Goal: Transaction & Acquisition: Book appointment/travel/reservation

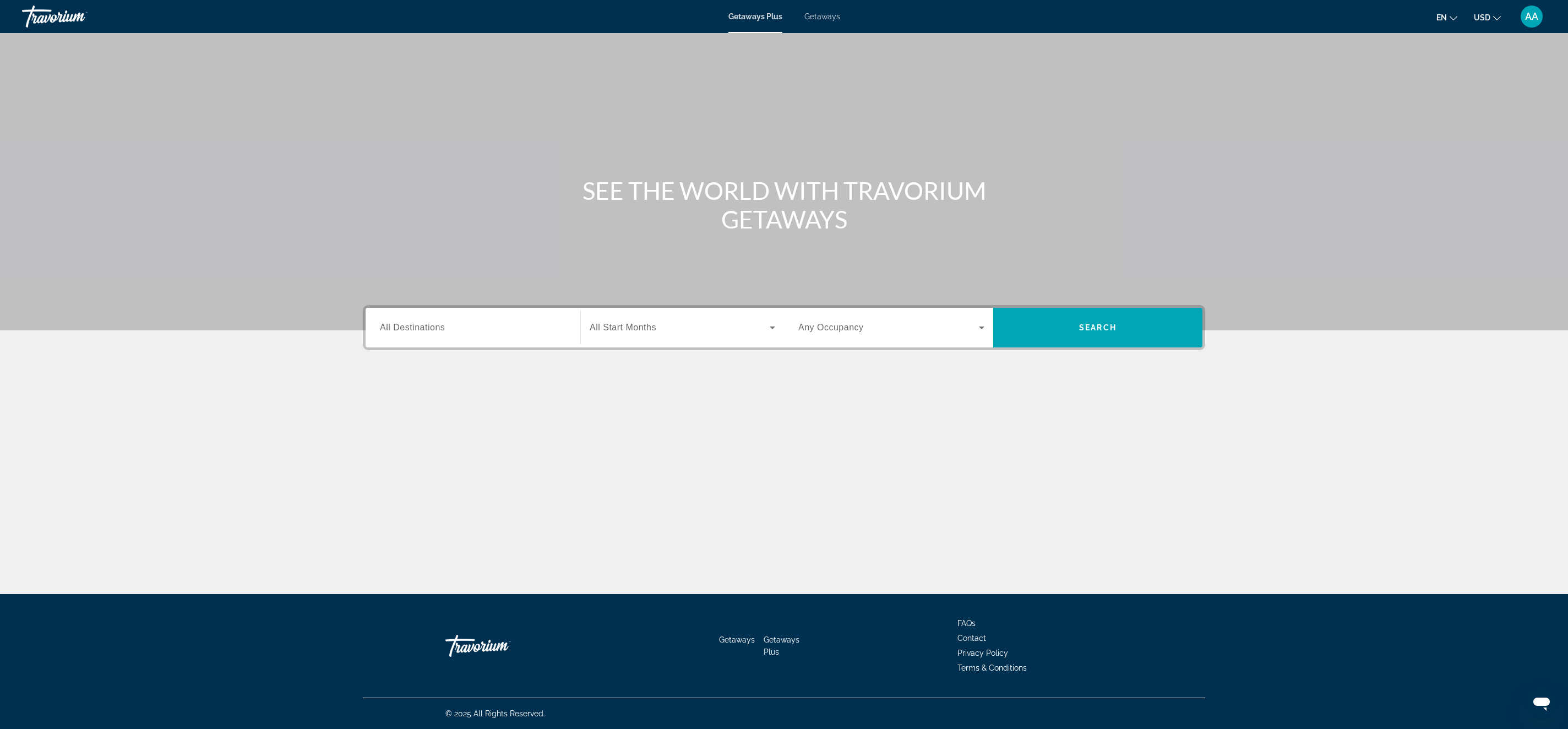
click at [826, 14] on span "Getaways" at bounding box center [822, 16] width 36 height 9
click at [463, 325] on input "Destination All Destinations" at bounding box center [472, 328] width 186 height 13
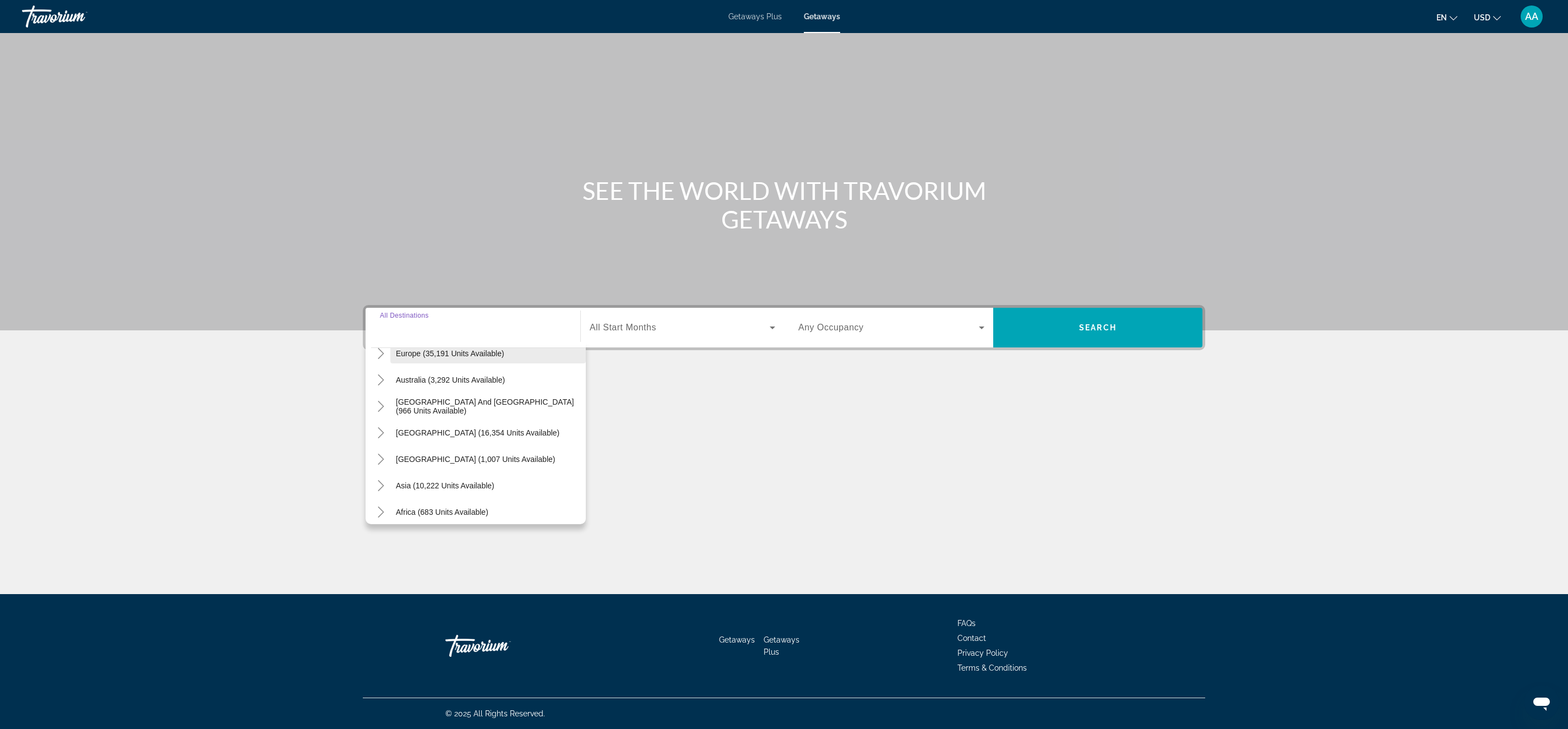
scroll to position [155, 0]
click at [380, 474] on icon "Toggle Asia (10,222 units available)" at bounding box center [380, 475] width 11 height 11
click at [443, 469] on span "Search widget" at bounding box center [483, 474] width 204 height 26
type input "**********"
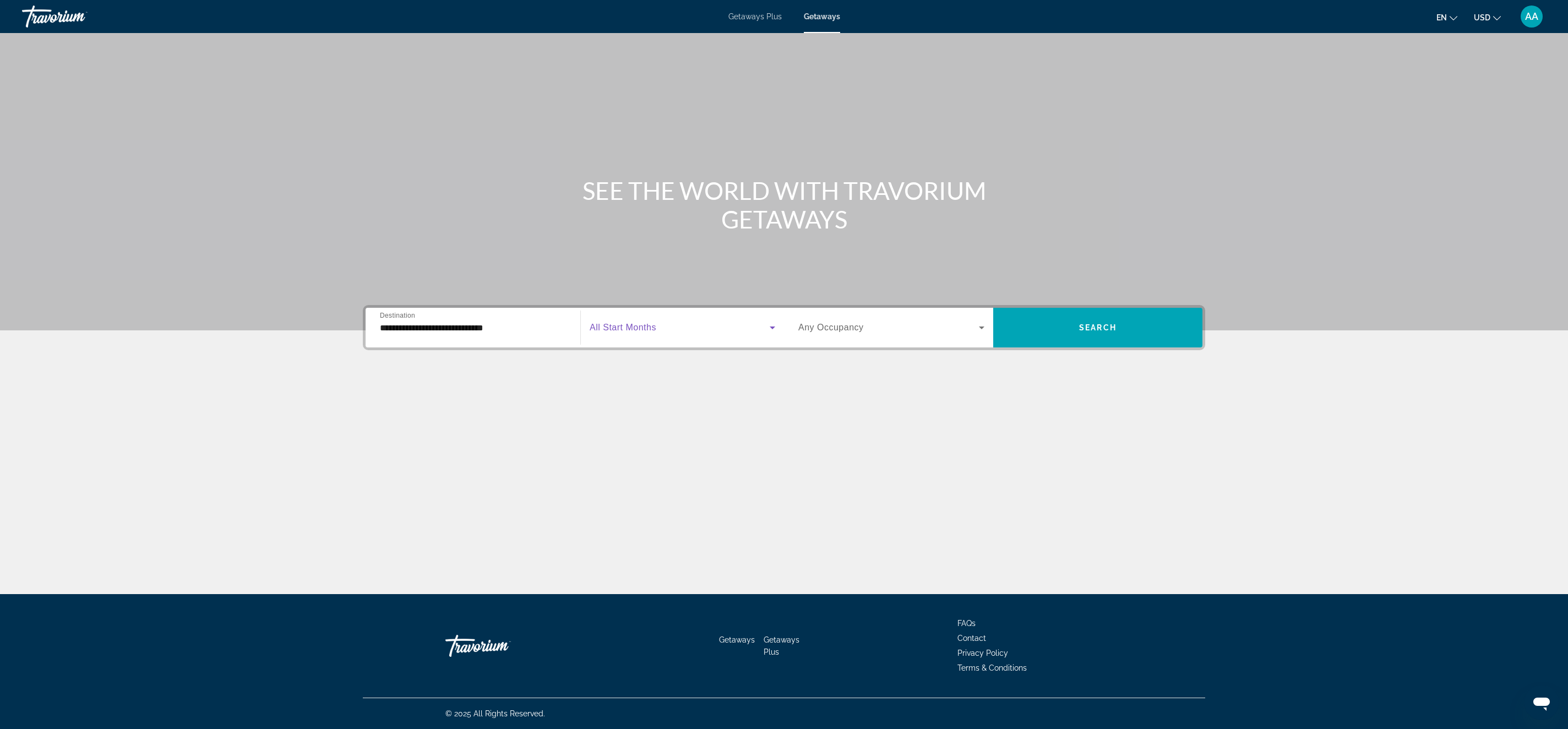
click at [634, 333] on span "Search widget" at bounding box center [680, 327] width 180 height 13
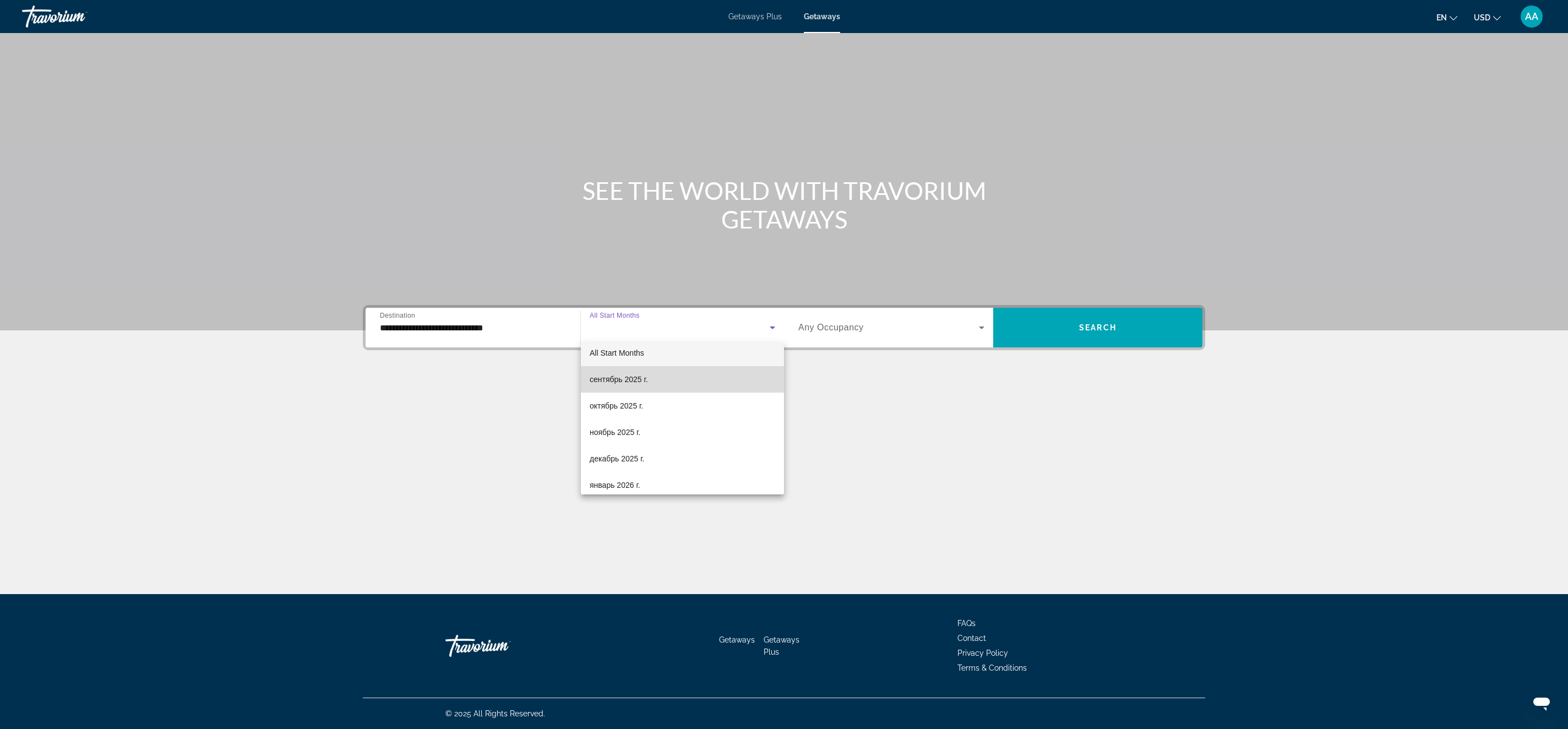
click at [669, 382] on mat-option "сентябрь 2025 г." at bounding box center [683, 380] width 203 height 26
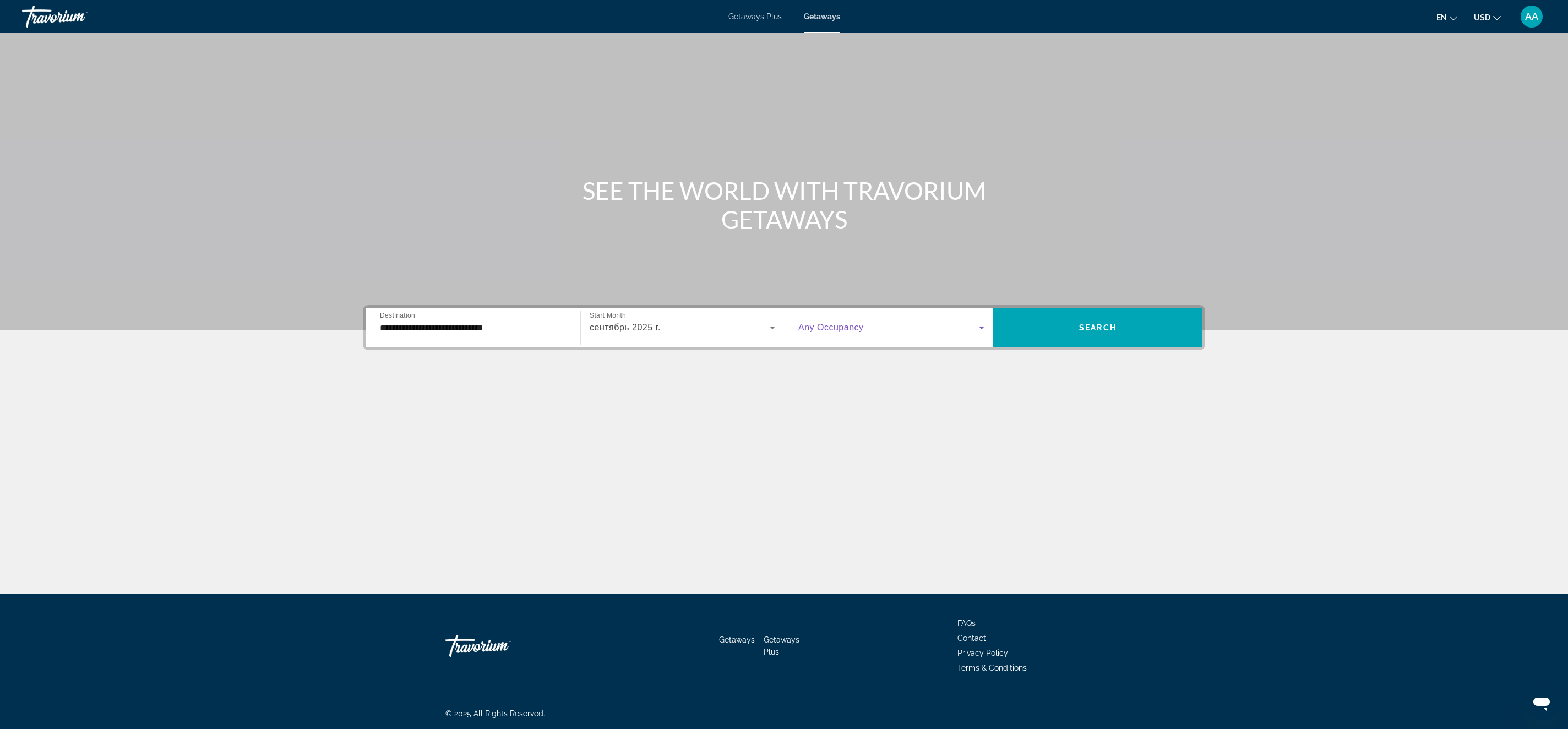
click at [872, 324] on span "Search widget" at bounding box center [888, 327] width 180 height 13
click at [923, 406] on mat-option "3 Travelers" at bounding box center [891, 413] width 204 height 26
click at [1087, 323] on span "Search" at bounding box center [1098, 327] width 38 height 9
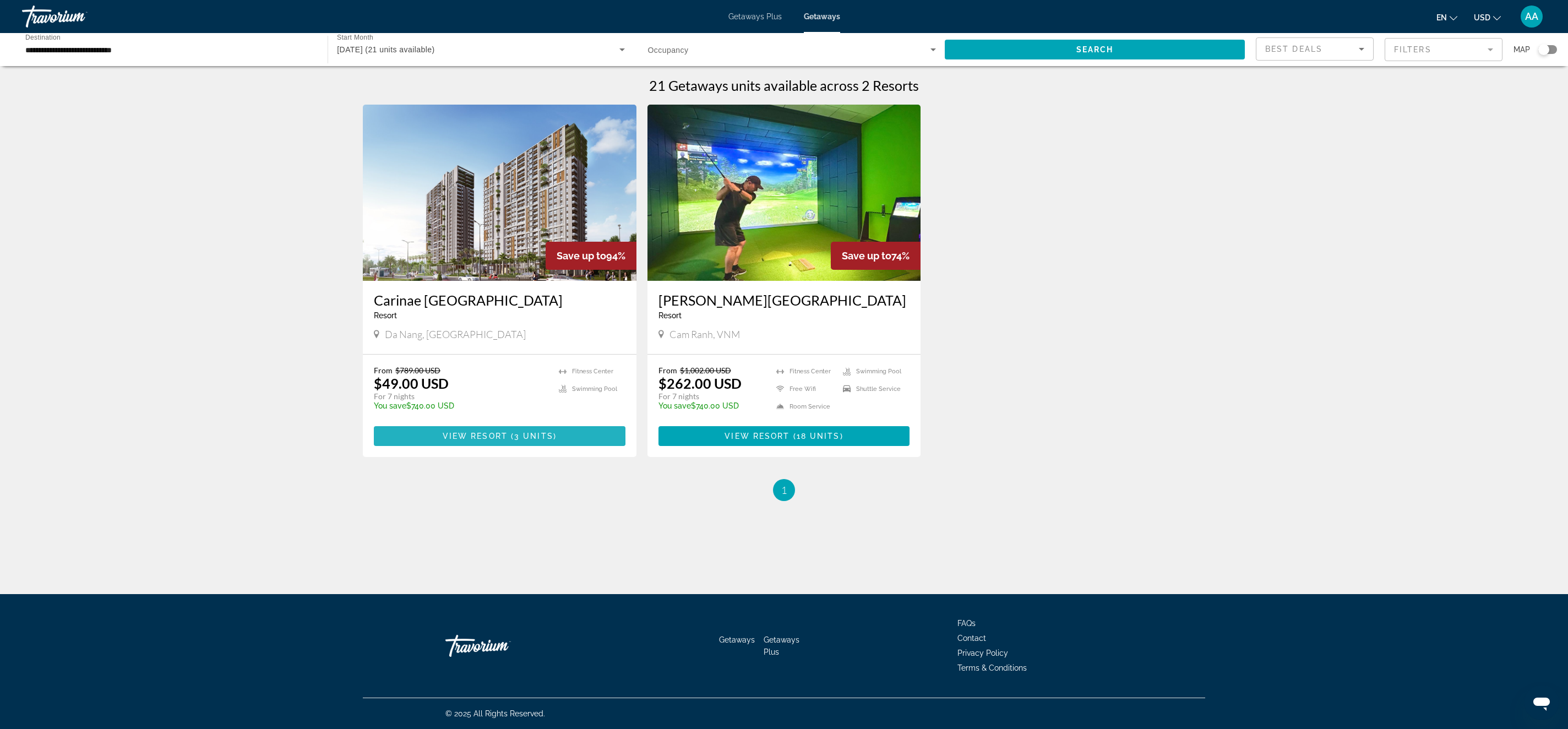
click at [457, 434] on span "View Resort" at bounding box center [475, 436] width 65 height 9
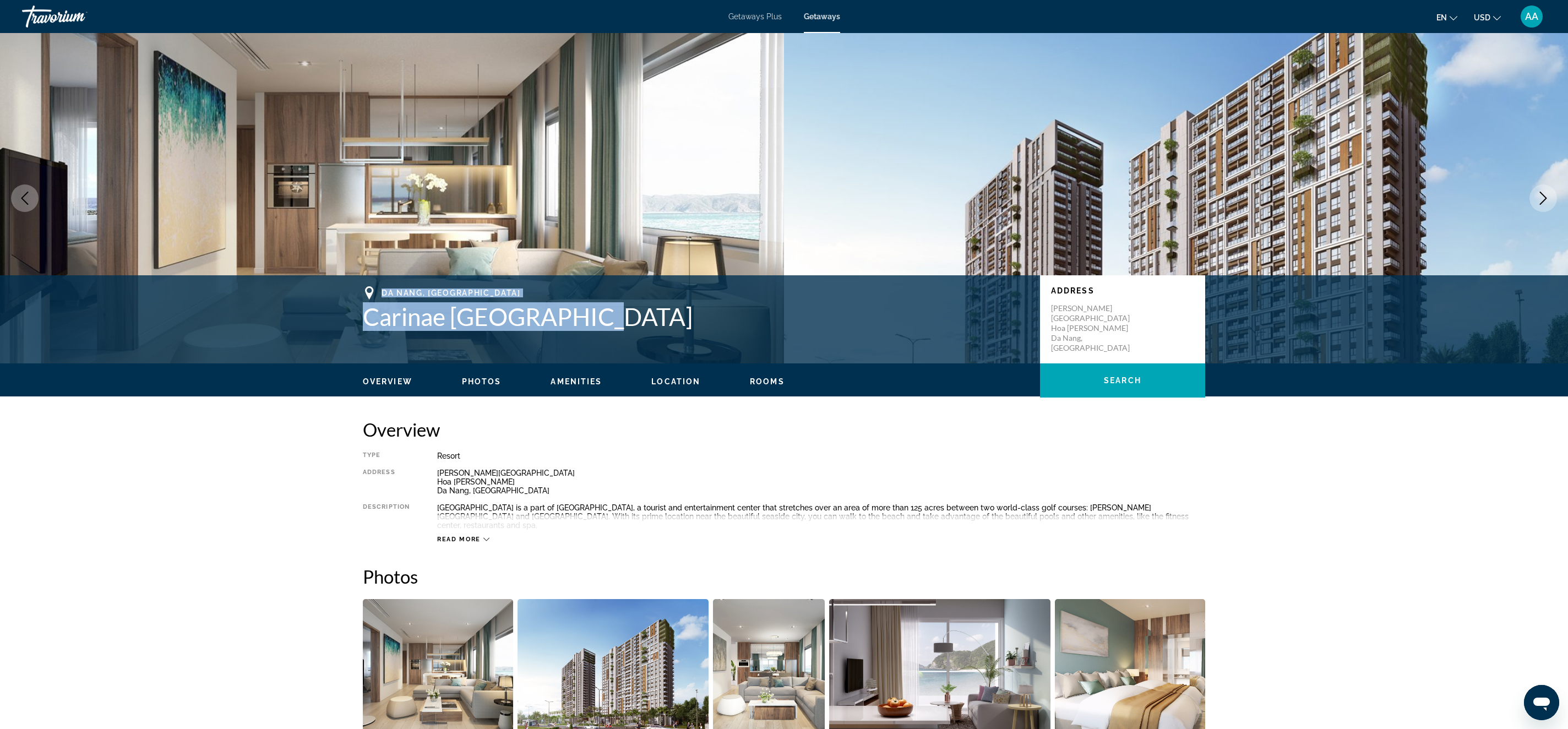
drag, startPoint x: 659, startPoint y: 312, endPoint x: 253, endPoint y: 326, distance: 406.2
click at [253, 326] on div "[GEOGRAPHIC_DATA], [GEOGRAPHIC_DATA] Carinae Danang Hotel Address [PERSON_NAME]…" at bounding box center [784, 319] width 1568 height 88
copy div "Da Nang, [GEOGRAPHIC_DATA] Carinae [GEOGRAPHIC_DATA]"
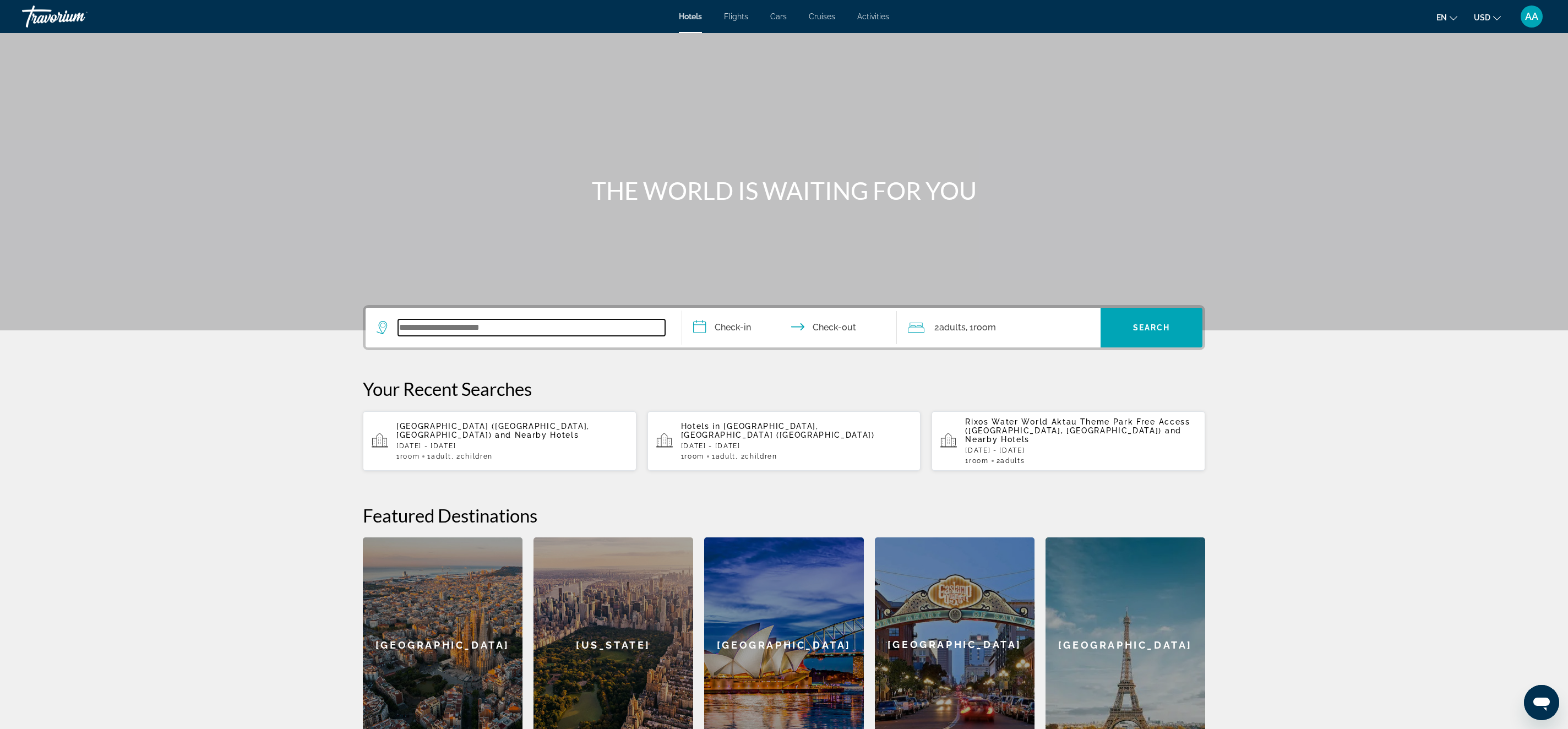
click at [530, 327] on input "Search widget" at bounding box center [531, 327] width 267 height 16
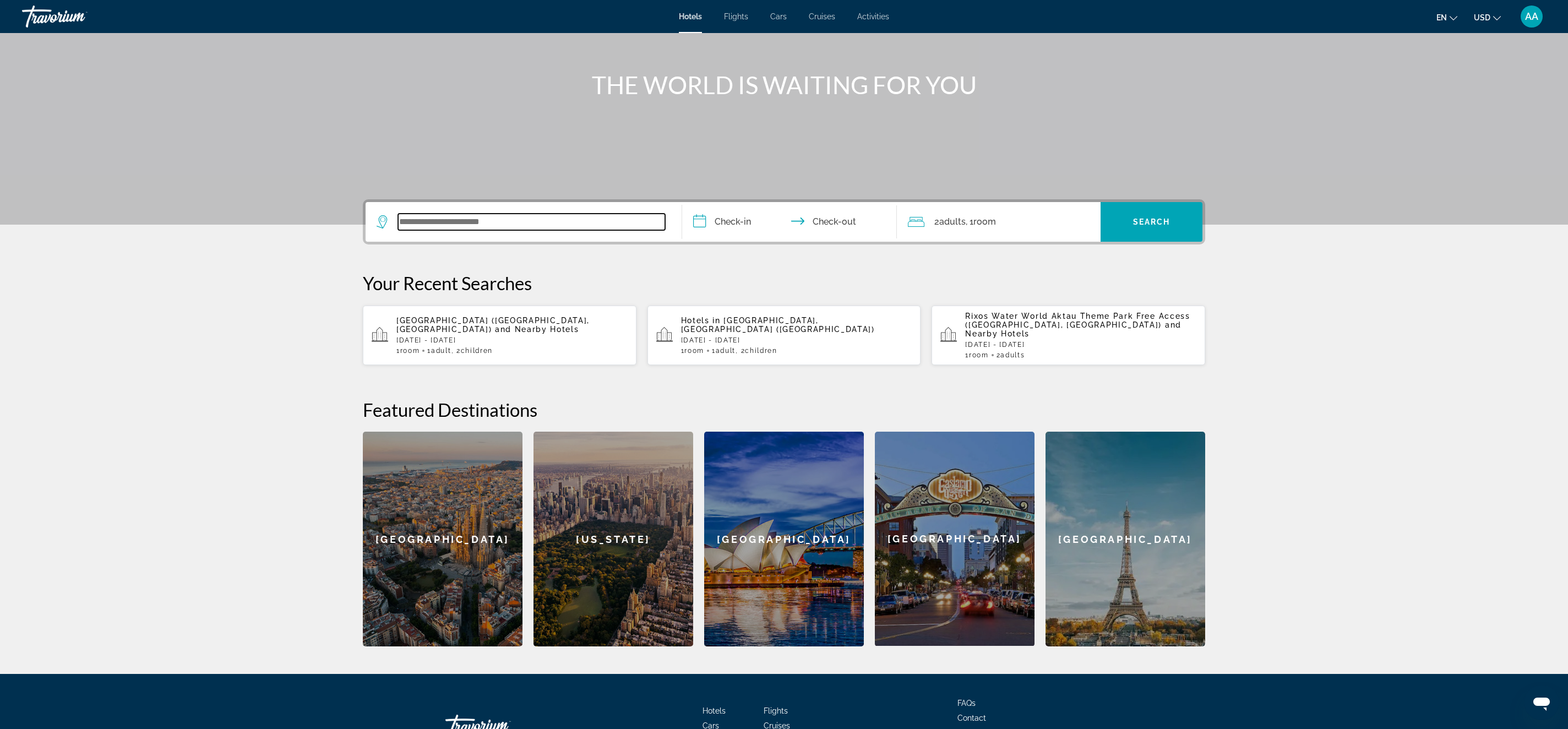
scroll to position [177, 0]
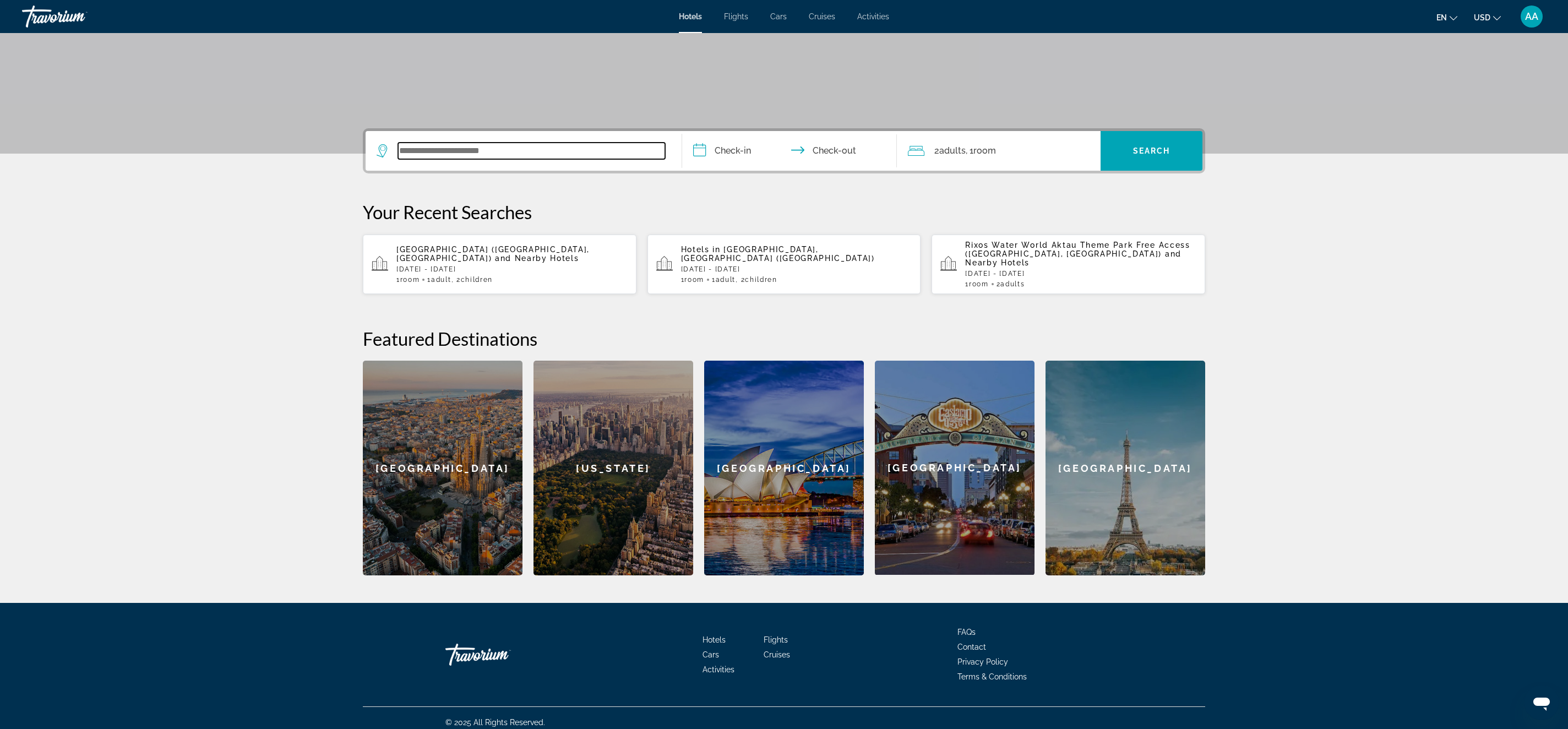
type input "*"
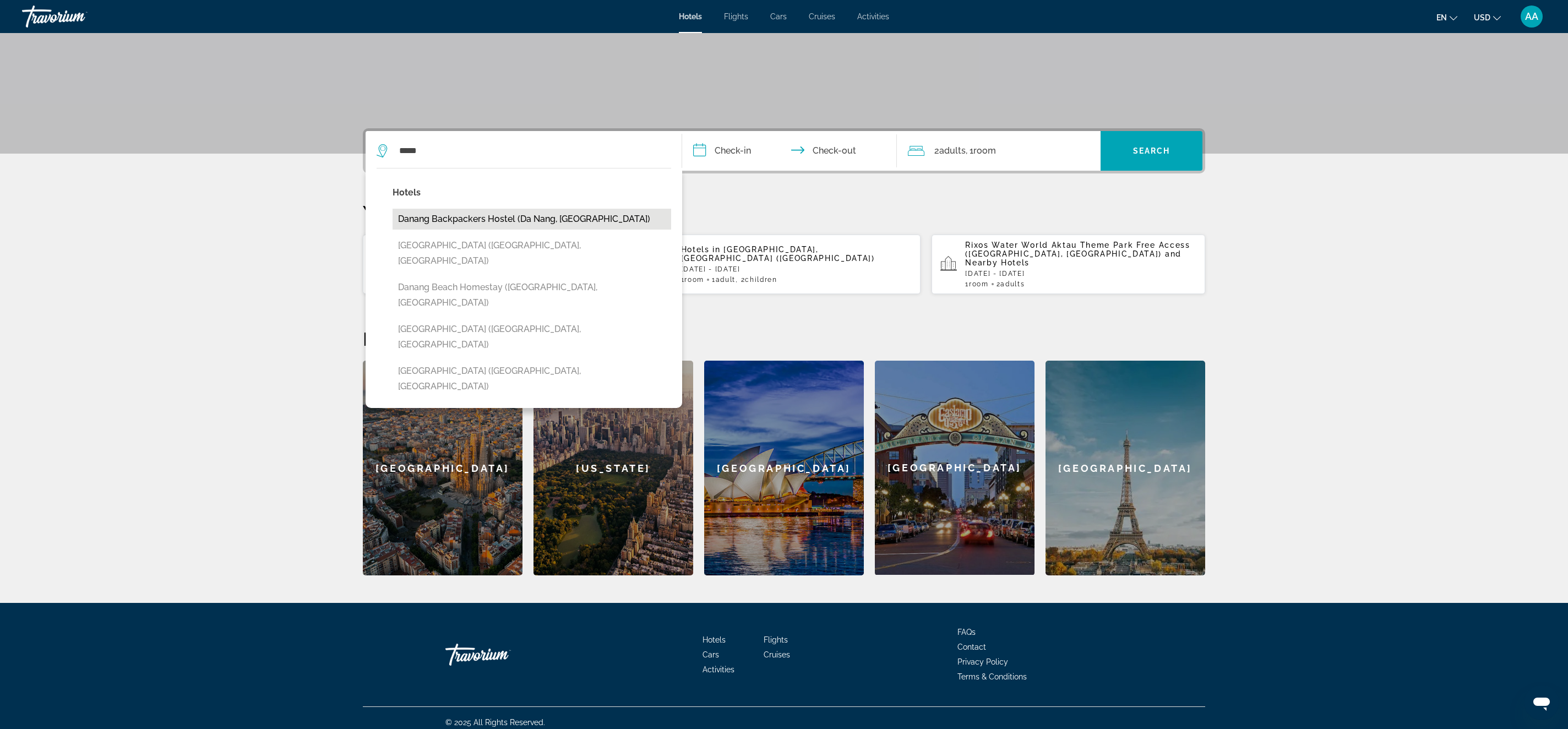
click at [497, 218] on button "Danang Backpackers Hostel (Da Nang, VN)" at bounding box center [532, 219] width 279 height 21
type input "**********"
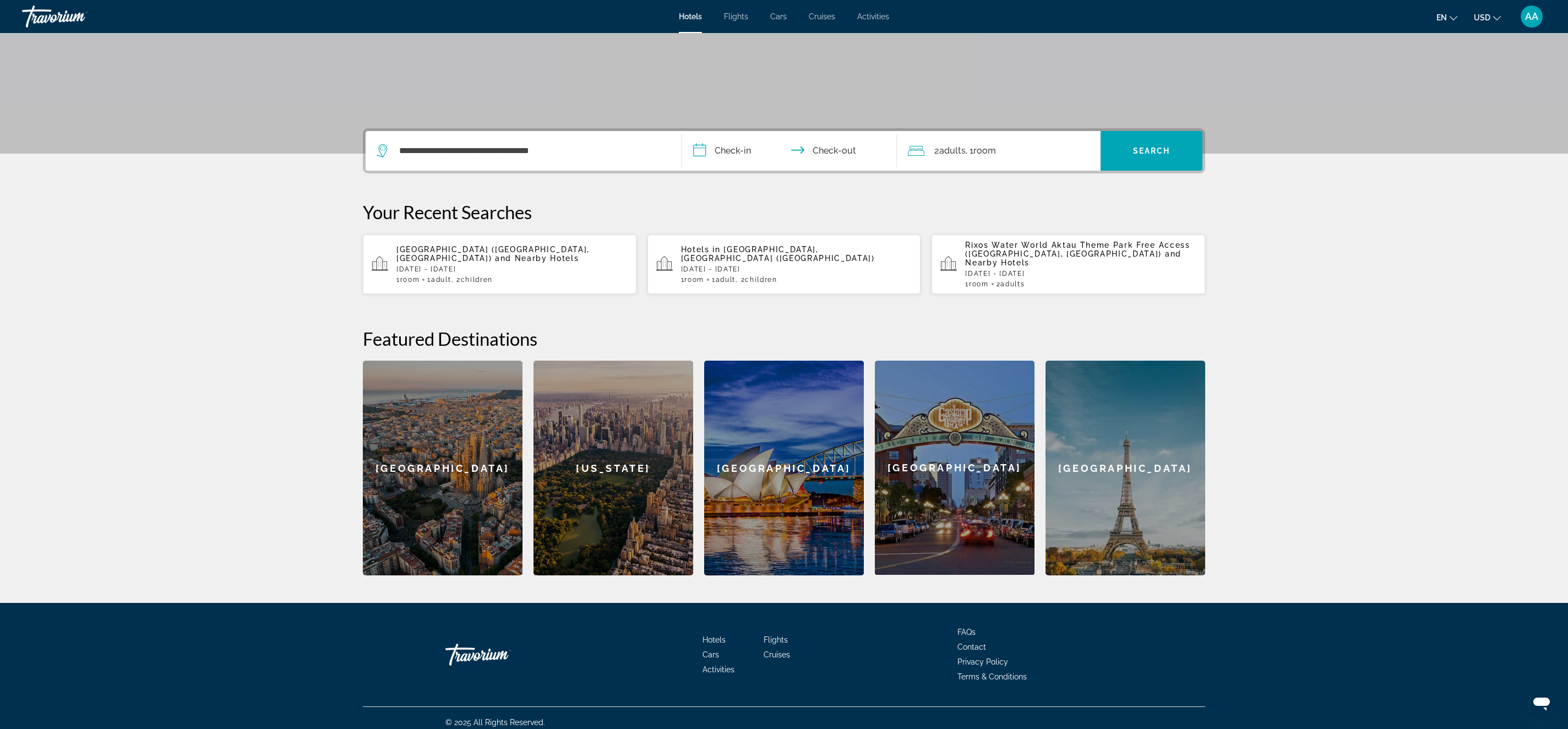
click at [753, 150] on input "**********" at bounding box center [792, 152] width 219 height 43
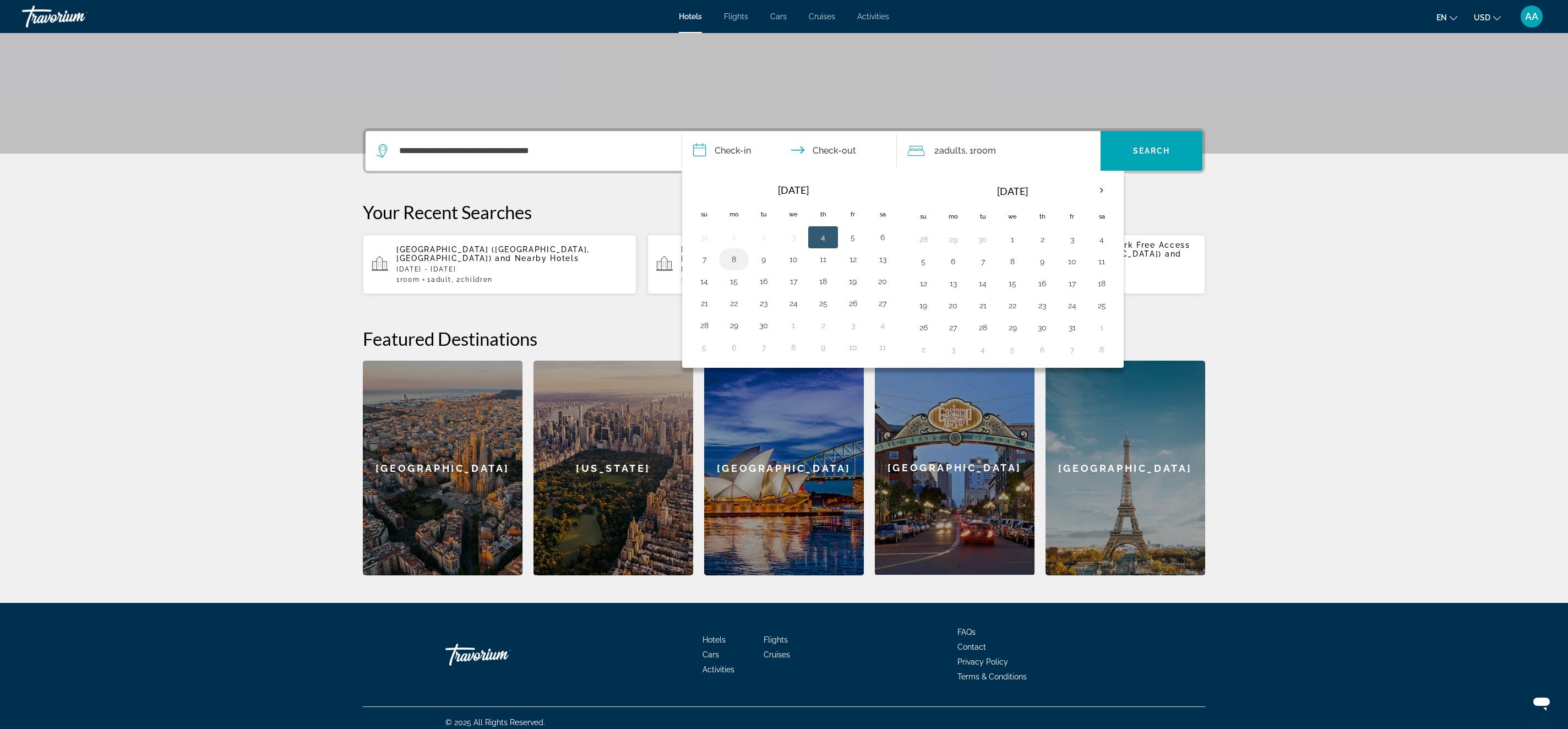
click at [734, 255] on button "8" at bounding box center [734, 259] width 18 height 15
click at [855, 257] on button "12" at bounding box center [853, 259] width 18 height 15
type input "**********"
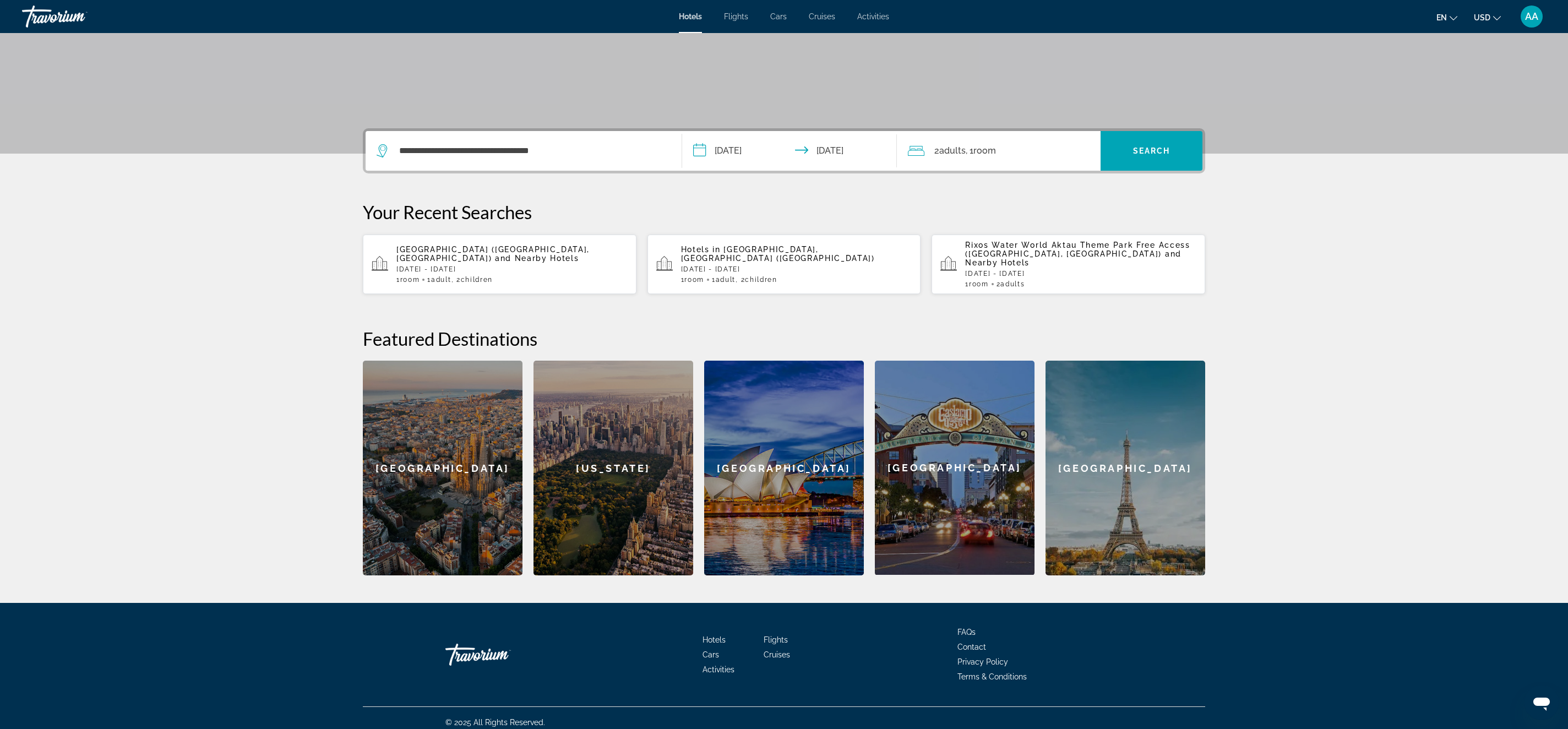
click at [1030, 154] on div "2 Adult Adults , 1 Room rooms" at bounding box center [1004, 151] width 193 height 15
click at [1096, 223] on div "Room 1 Adults 2 Children 0 Add another room" at bounding box center [998, 218] width 204 height 96
click at [1087, 223] on icon "Increment children" at bounding box center [1085, 222] width 10 height 10
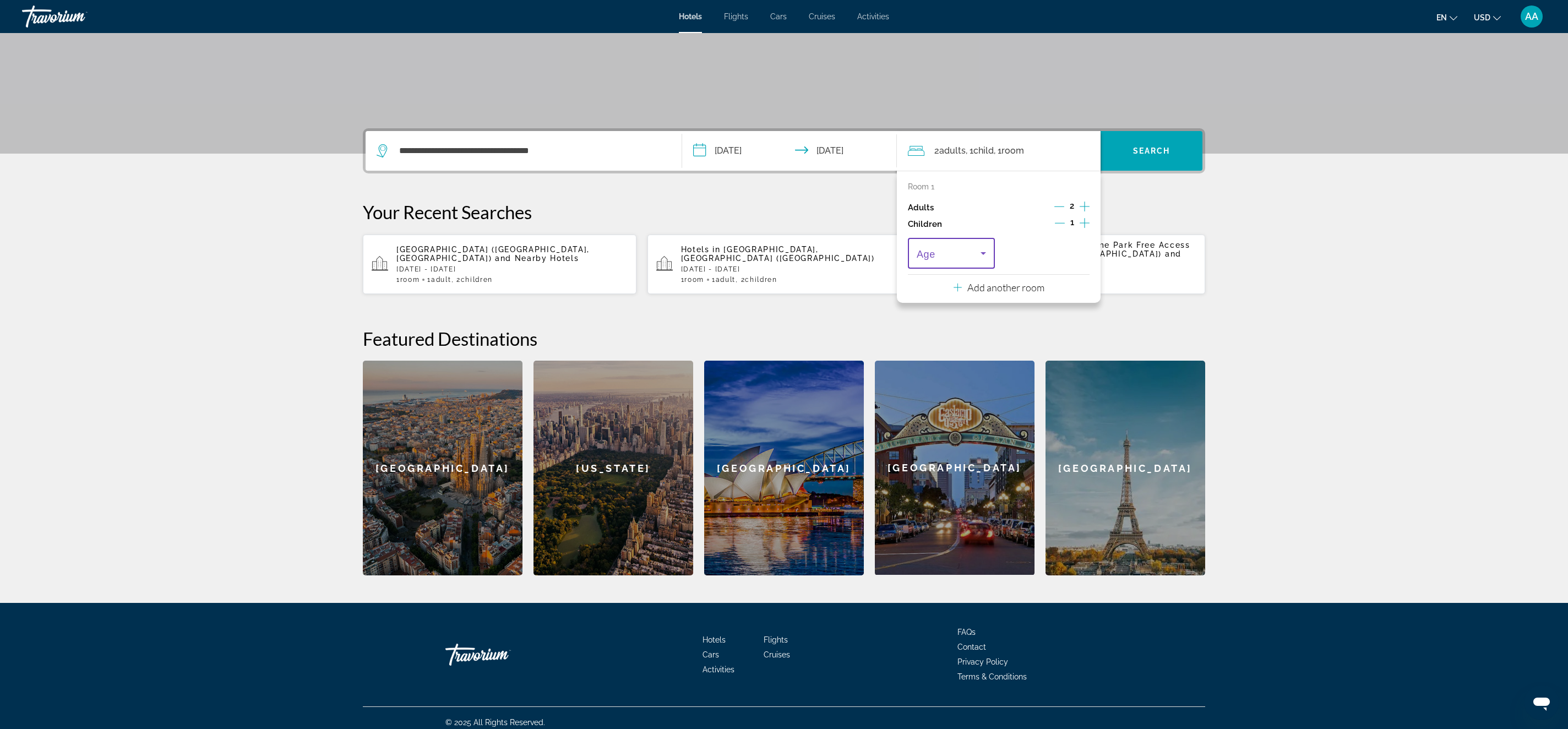
click at [959, 260] on span "Travelers: 2 adults, 1 child" at bounding box center [948, 253] width 64 height 13
click at [930, 370] on mat-option "6" at bounding box center [951, 375] width 87 height 26
click at [1140, 149] on span "Search" at bounding box center [1152, 151] width 38 height 9
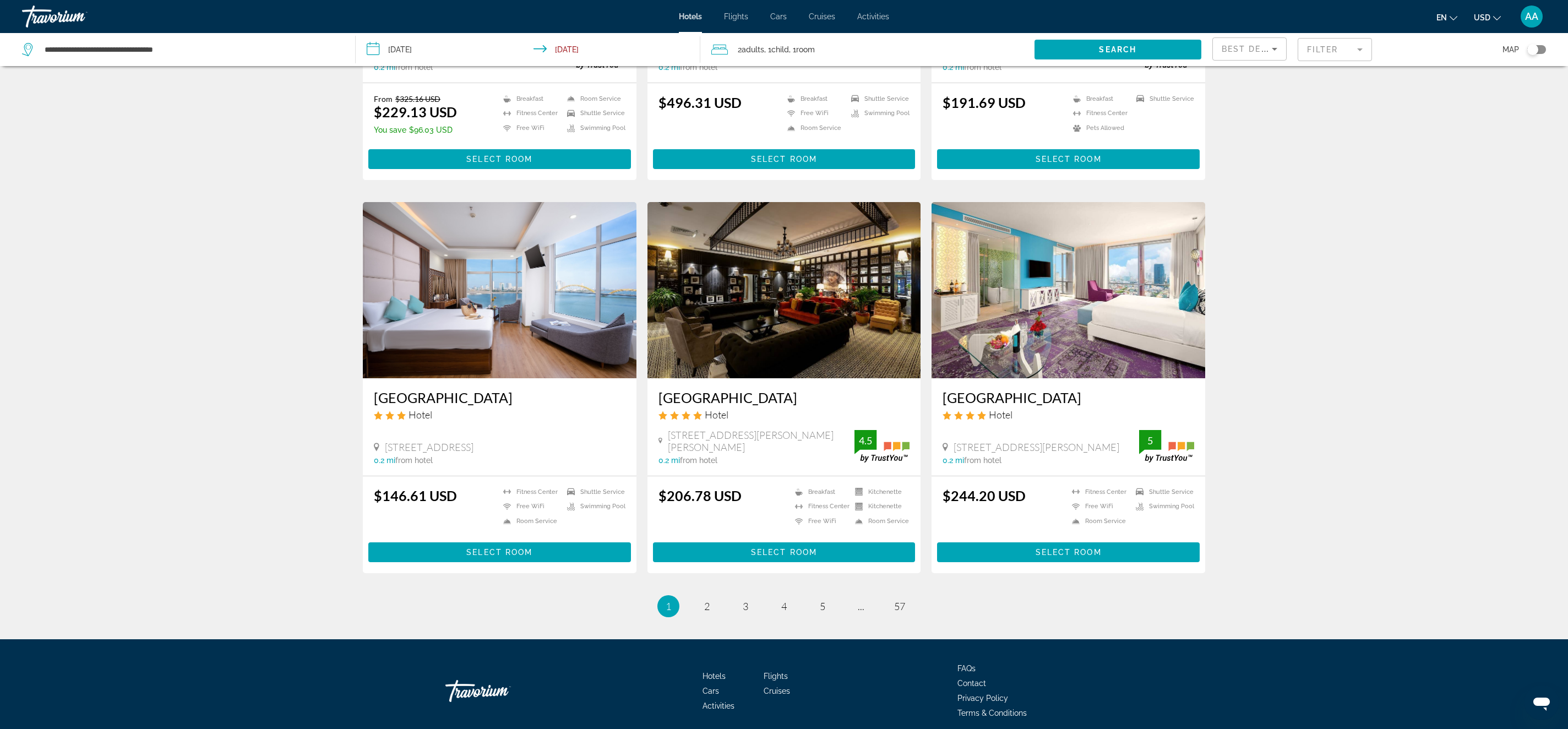
scroll to position [1087, 0]
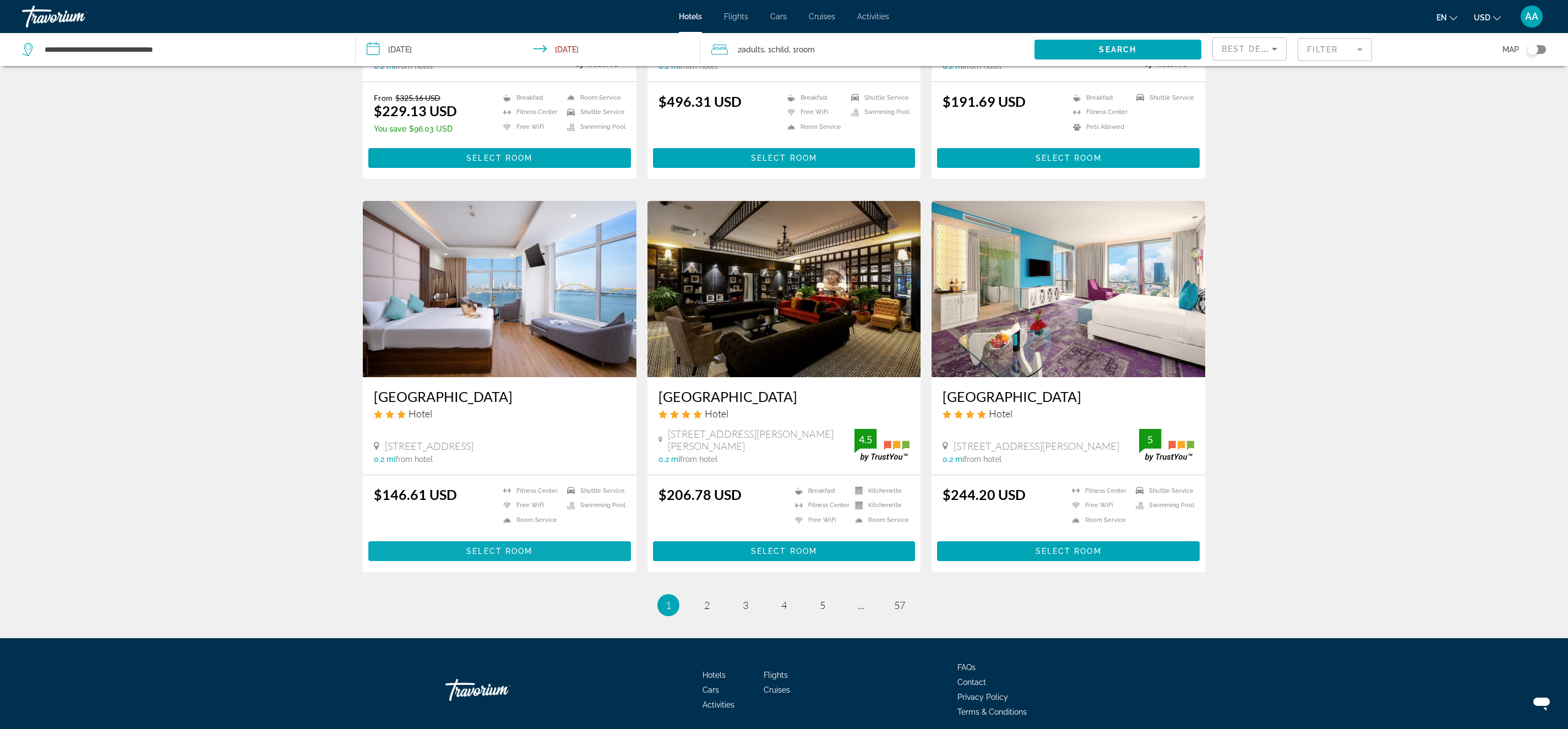
click at [544, 544] on span "Main content" at bounding box center [500, 551] width 263 height 26
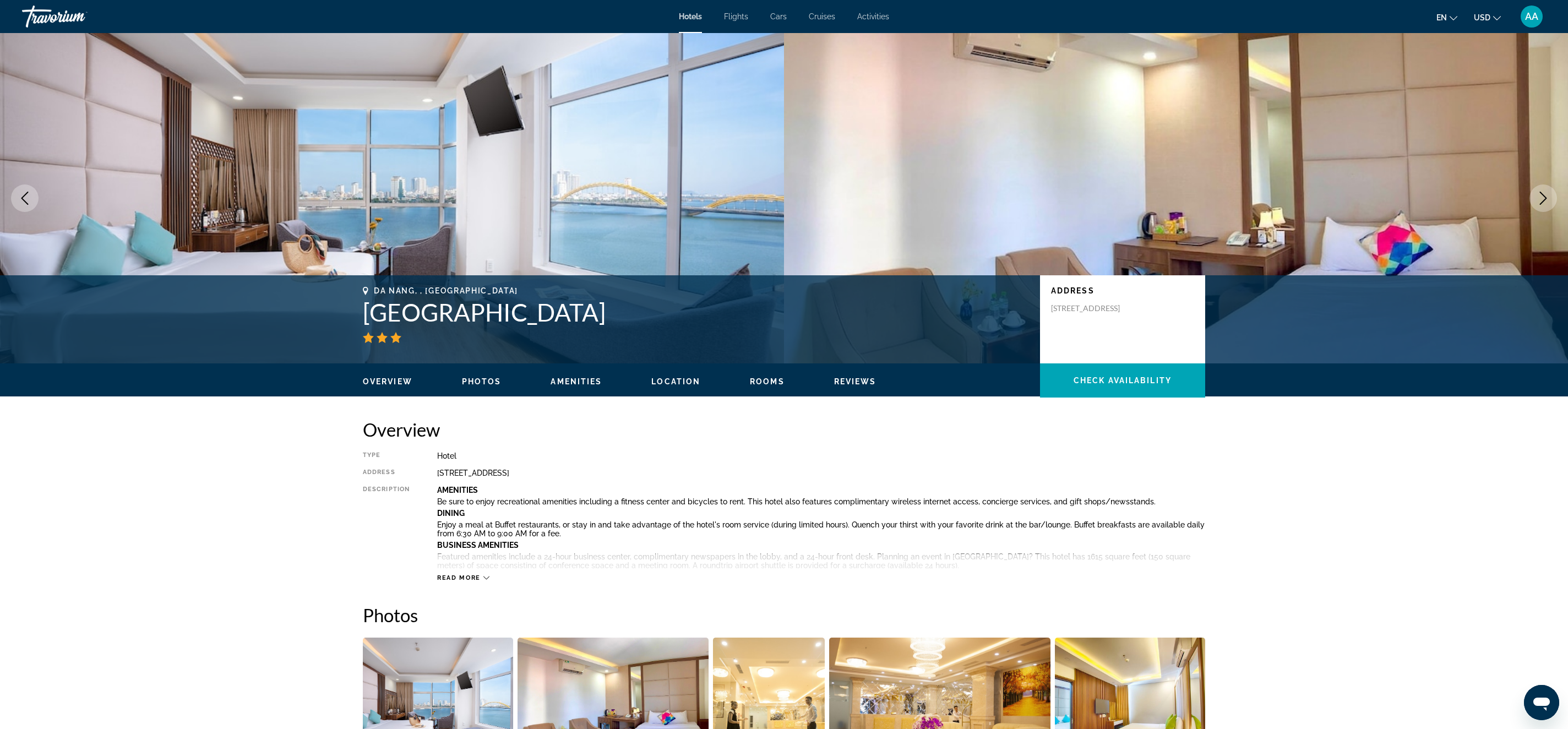
drag, startPoint x: 643, startPoint y: 319, endPoint x: 327, endPoint y: 307, distance: 316.2
click at [327, 307] on div "Da Nang, , Vietnam Pariat River Front Hotel Address 202 204 Bach Dang, Da Nang …" at bounding box center [784, 319] width 1568 height 88
copy div "Da Nang, , Vietnam Pariat River Front Hotel"
